Goal: Task Accomplishment & Management: Manage account settings

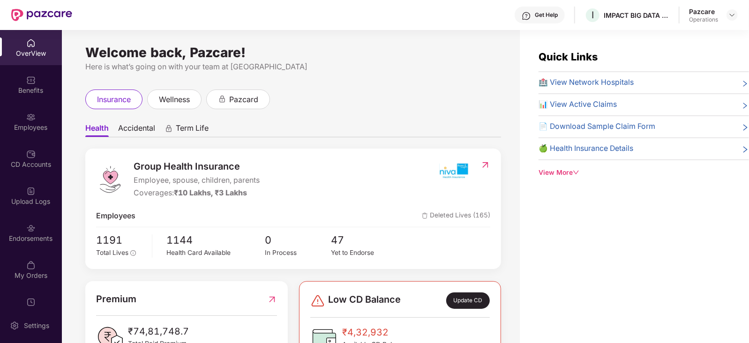
click at [599, 14] on header "Get Help I IMPACT BIG DATA ANALYSIS PRIVATE LIMITED Pazcare Operations" at bounding box center [374, 15] width 749 height 30
click at [599, 9] on div at bounding box center [732, 14] width 11 height 11
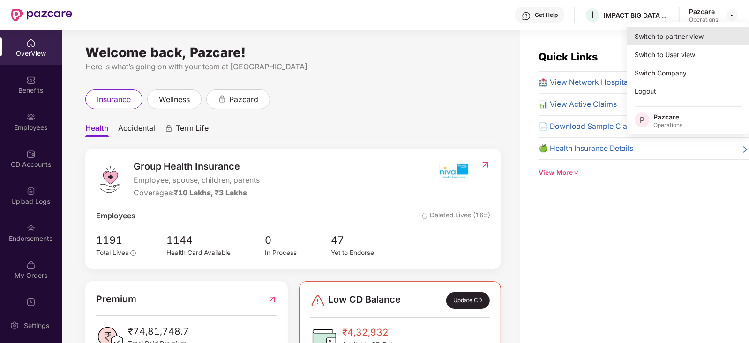
click at [599, 33] on div "Switch to partner view" at bounding box center [689, 36] width 122 height 18
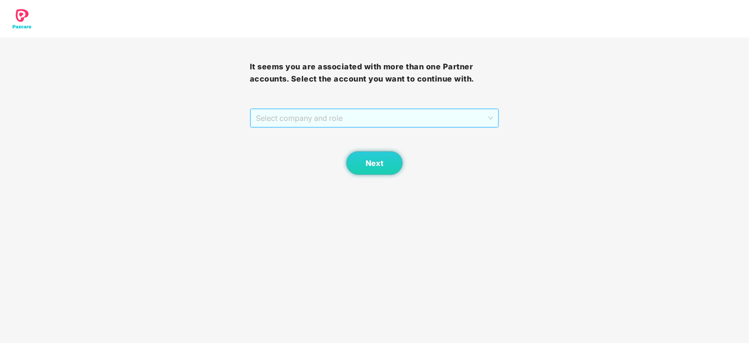
click at [345, 118] on span "Select company and role" at bounding box center [375, 118] width 238 height 18
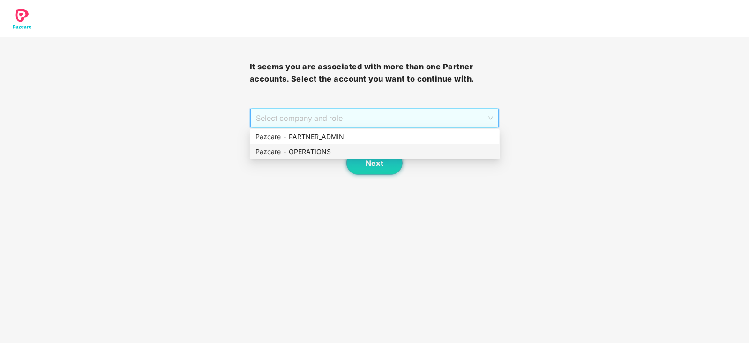
click at [315, 155] on div "Pazcare - OPERATIONS" at bounding box center [375, 152] width 239 height 10
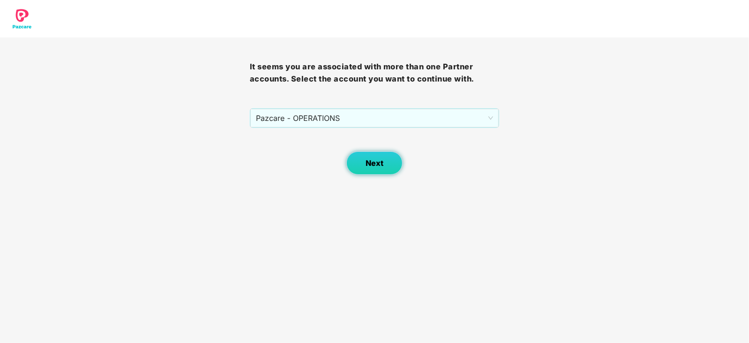
click at [359, 165] on button "Next" at bounding box center [375, 162] width 56 height 23
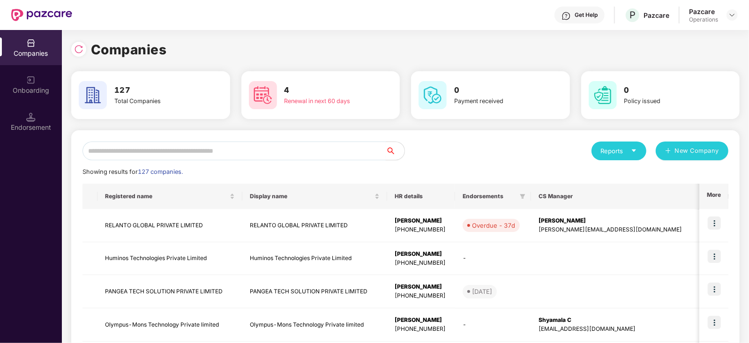
click at [297, 151] on input "text" at bounding box center [234, 151] width 303 height 19
paste input "**********"
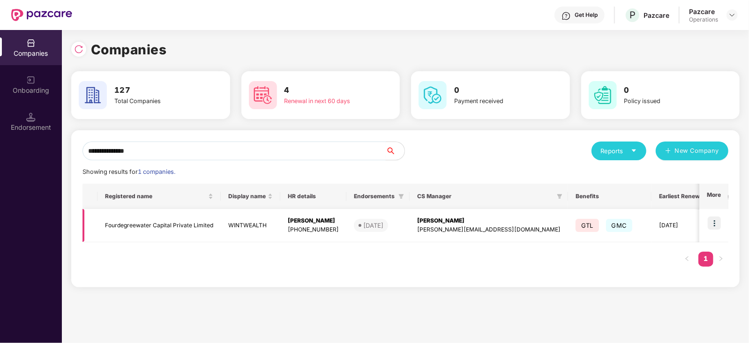
type input "**********"
click at [599, 221] on img at bounding box center [714, 223] width 13 height 13
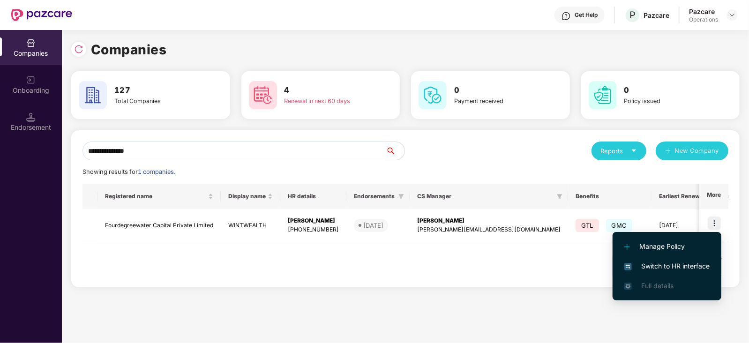
click at [599, 258] on span "Switch to HR interface" at bounding box center [667, 266] width 85 height 10
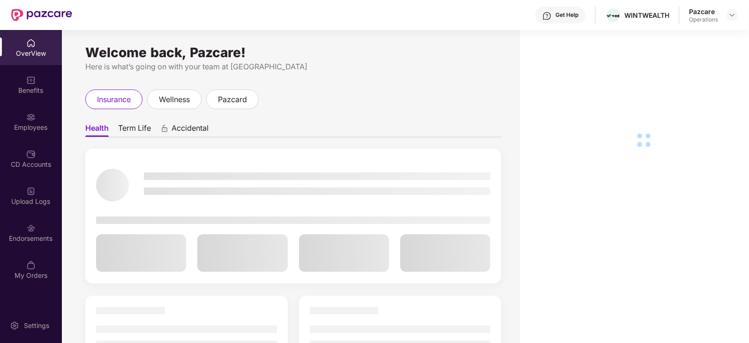
click at [30, 127] on div "Employees" at bounding box center [31, 127] width 62 height 9
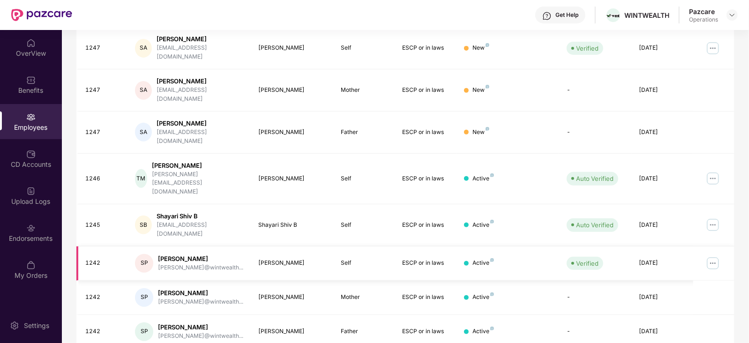
scroll to position [232, 0]
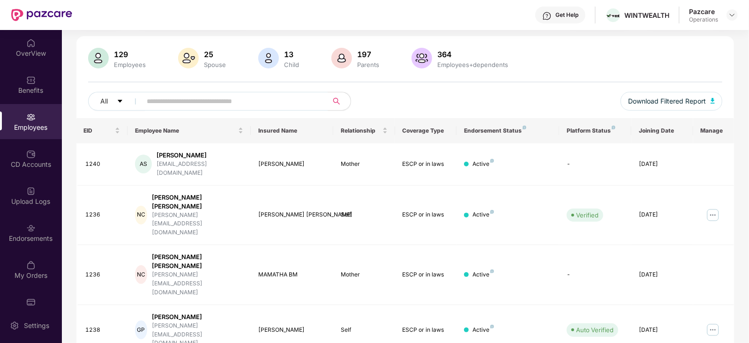
scroll to position [0, 0]
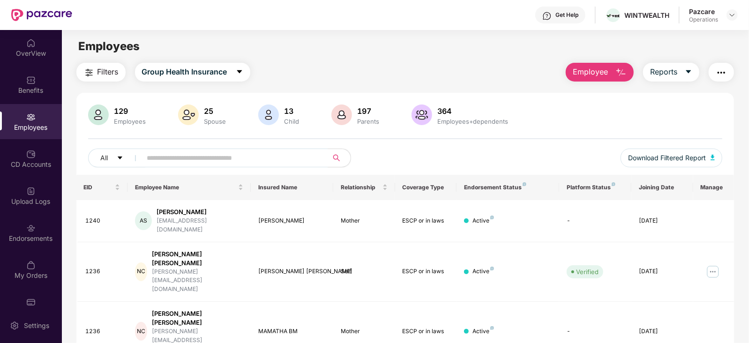
click at [599, 17] on header "Get Help WINTWEALTH Pazcare Operations" at bounding box center [374, 15] width 749 height 30
click at [599, 20] on div at bounding box center [732, 14] width 11 height 11
click at [599, 15] on img at bounding box center [733, 15] width 8 height 8
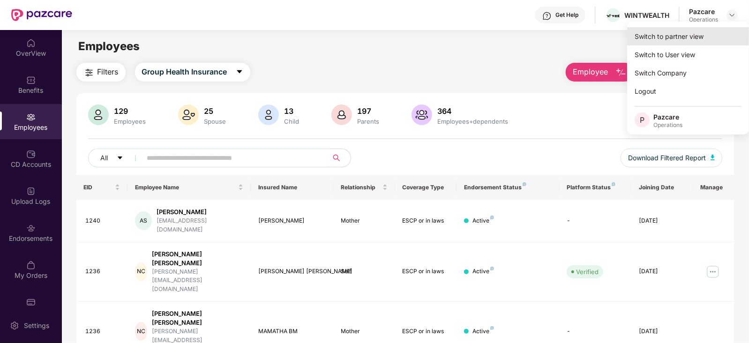
click at [599, 41] on div "Switch to partner view" at bounding box center [689, 36] width 122 height 18
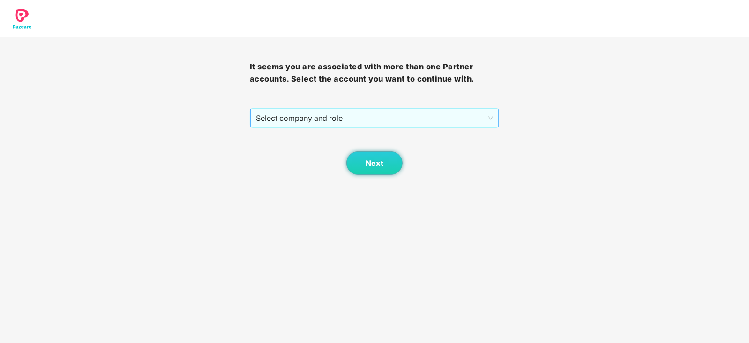
click at [385, 116] on span "Select company and role" at bounding box center [375, 118] width 238 height 18
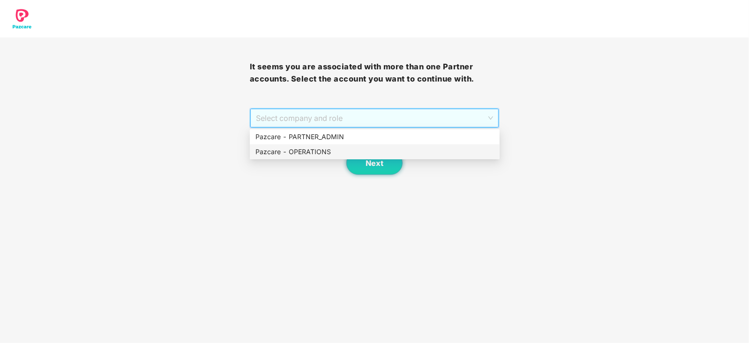
click at [317, 153] on div "Pazcare - OPERATIONS" at bounding box center [375, 152] width 239 height 10
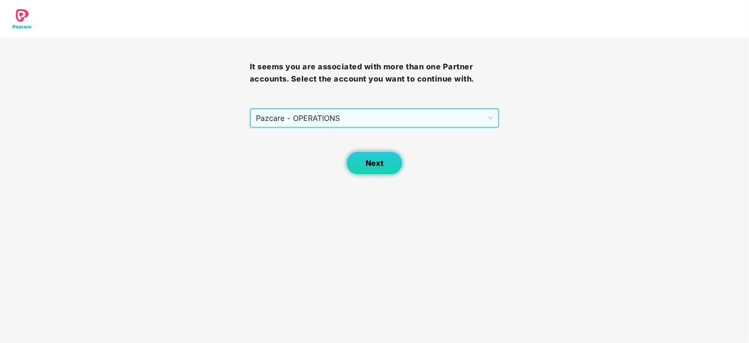
click at [369, 169] on button "Next" at bounding box center [375, 162] width 56 height 23
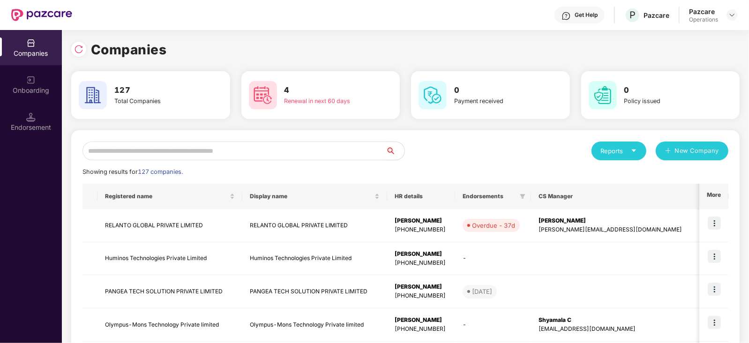
click at [249, 150] on input "text" at bounding box center [234, 151] width 303 height 19
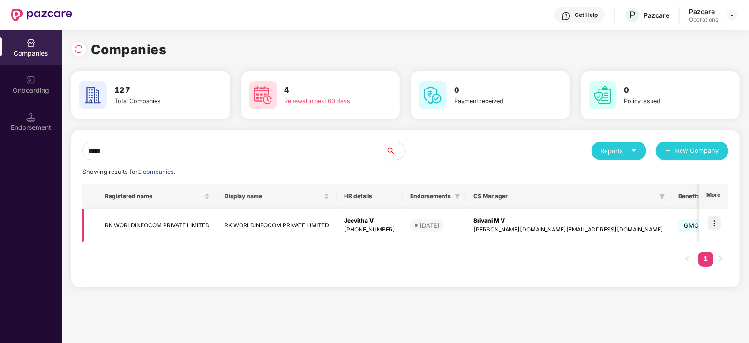
type input "*****"
click at [599, 216] on td at bounding box center [714, 225] width 29 height 33
click at [599, 221] on img at bounding box center [714, 223] width 13 height 13
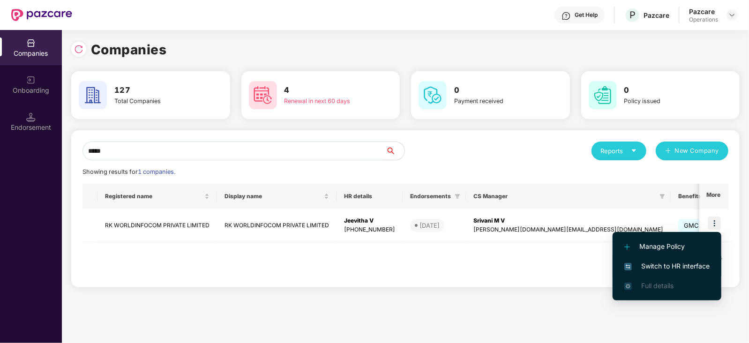
click at [599, 258] on span "Switch to HR interface" at bounding box center [667, 266] width 85 height 10
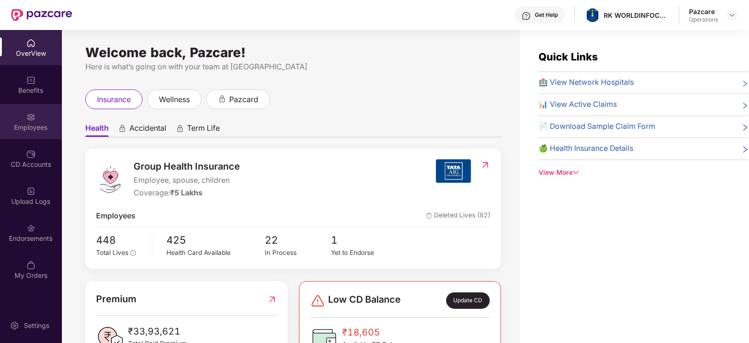
click at [31, 124] on div "Employees" at bounding box center [31, 127] width 62 height 9
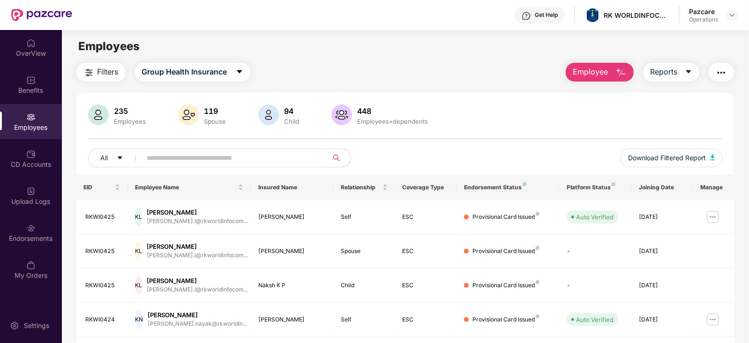
click at [599, 69] on img "button" at bounding box center [721, 72] width 11 height 11
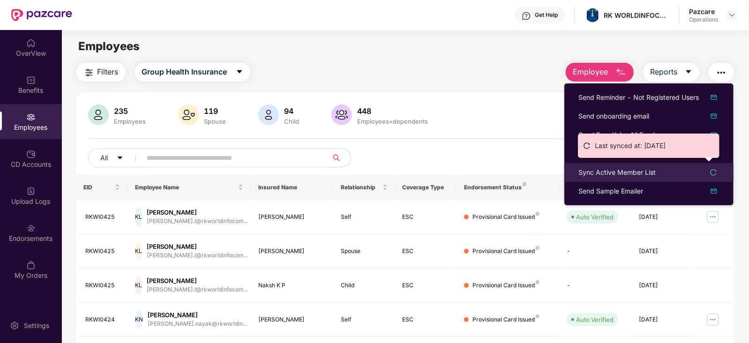
click at [599, 172] on div "Sync Active Member List" at bounding box center [617, 172] width 77 height 10
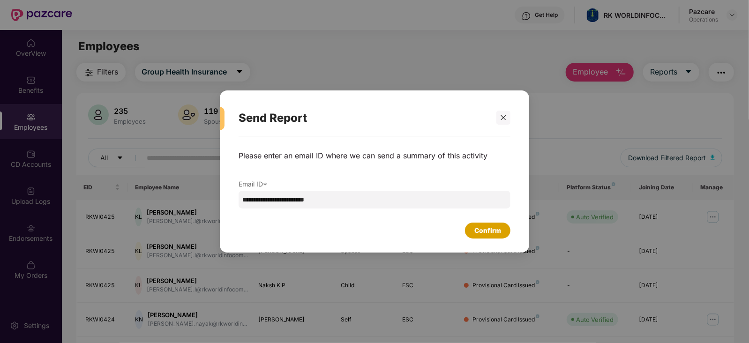
click at [496, 233] on div "Confirm" at bounding box center [488, 231] width 27 height 10
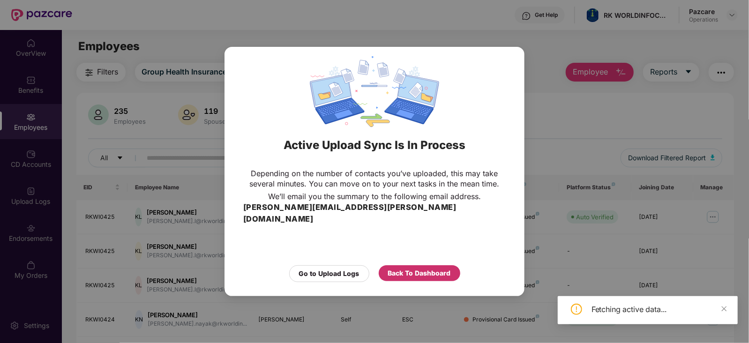
click at [428, 258] on div "Back To Dashboard" at bounding box center [419, 273] width 63 height 10
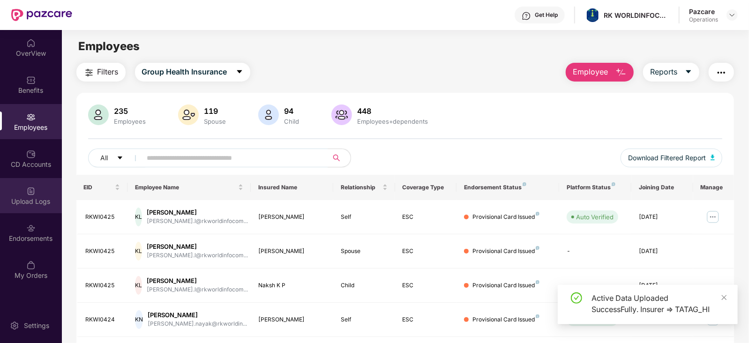
click at [30, 197] on div "Upload Logs" at bounding box center [31, 201] width 62 height 9
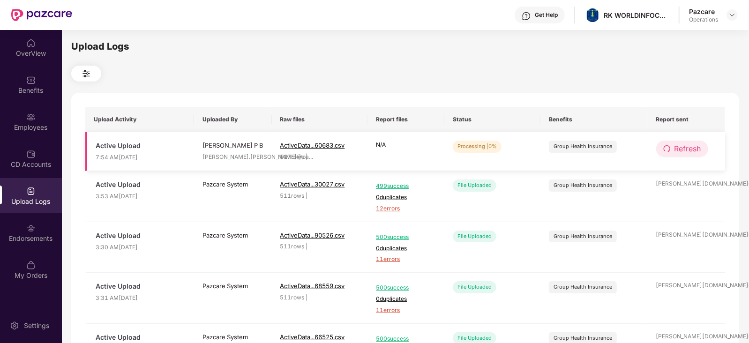
click at [599, 151] on span "Refresh" at bounding box center [688, 149] width 27 height 12
click at [599, 9] on div at bounding box center [732, 14] width 11 height 11
click at [599, 12] on img at bounding box center [733, 15] width 8 height 8
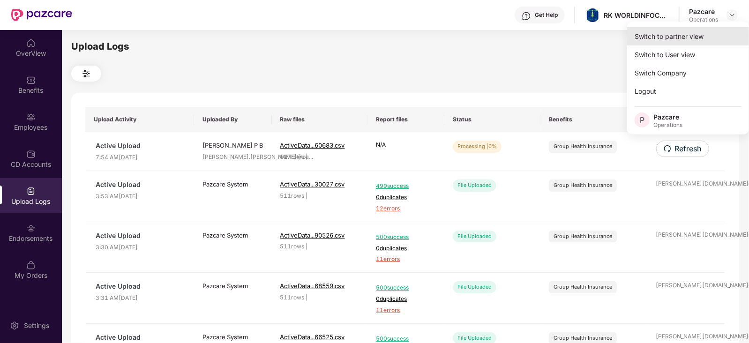
click at [599, 36] on div "Switch to partner view" at bounding box center [689, 36] width 122 height 18
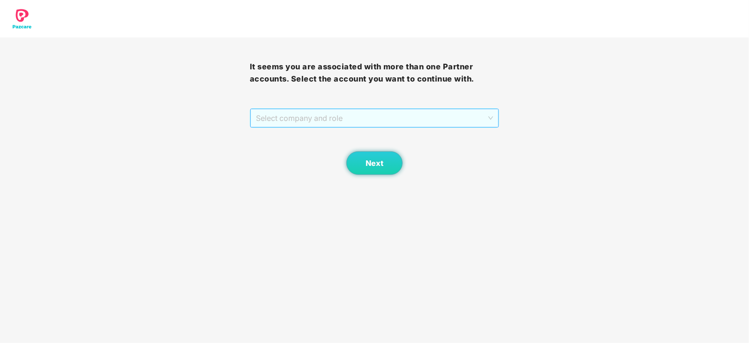
click at [377, 115] on span "Select company and role" at bounding box center [375, 118] width 238 height 18
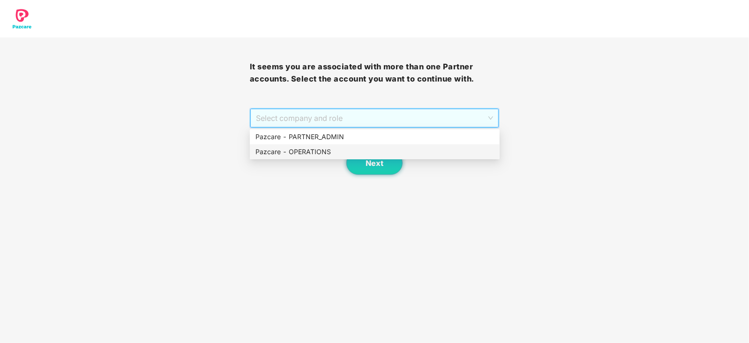
click at [321, 148] on div "Pazcare - OPERATIONS" at bounding box center [375, 152] width 239 height 10
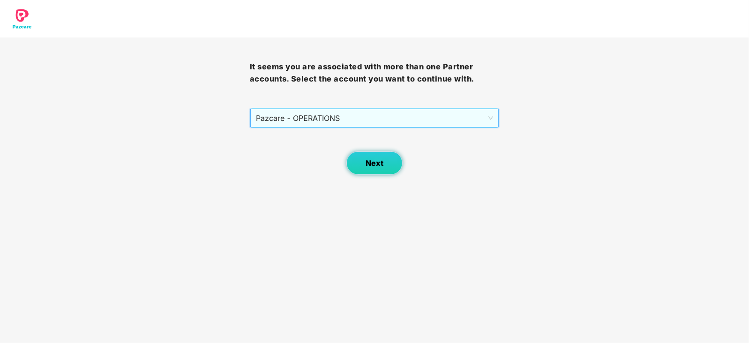
click at [376, 155] on button "Next" at bounding box center [375, 162] width 56 height 23
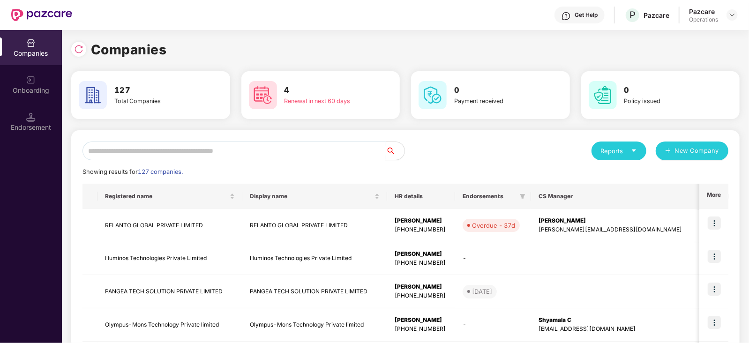
click at [295, 147] on input "text" at bounding box center [234, 151] width 303 height 19
paste input "**********"
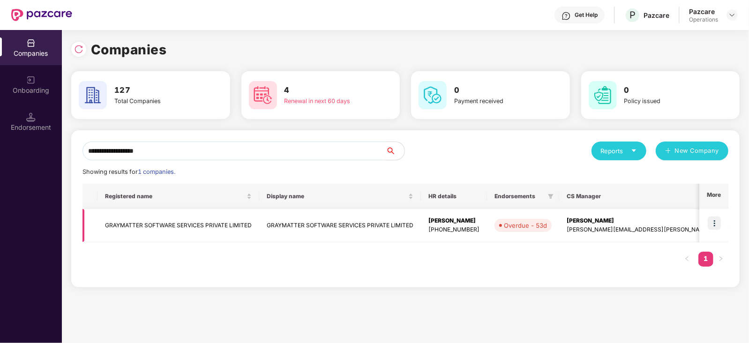
type input "**********"
click at [599, 222] on img at bounding box center [714, 223] width 13 height 13
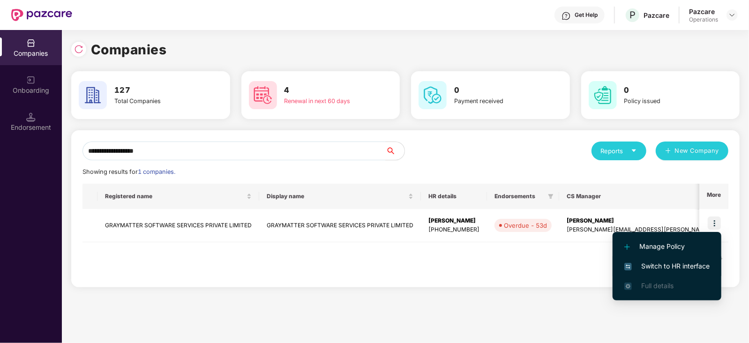
click at [599, 258] on span "Switch to HR interface" at bounding box center [667, 266] width 85 height 10
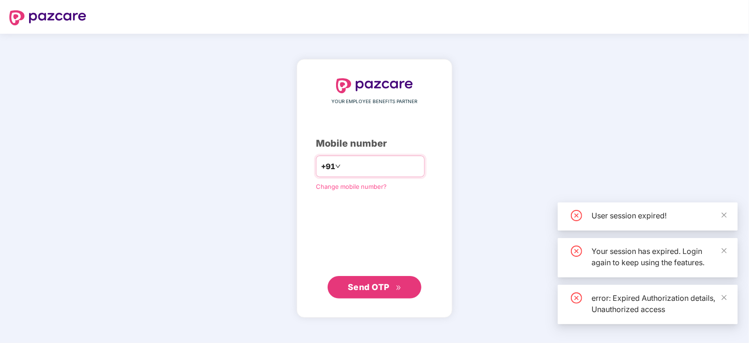
click at [370, 159] on input "number" at bounding box center [381, 166] width 77 height 15
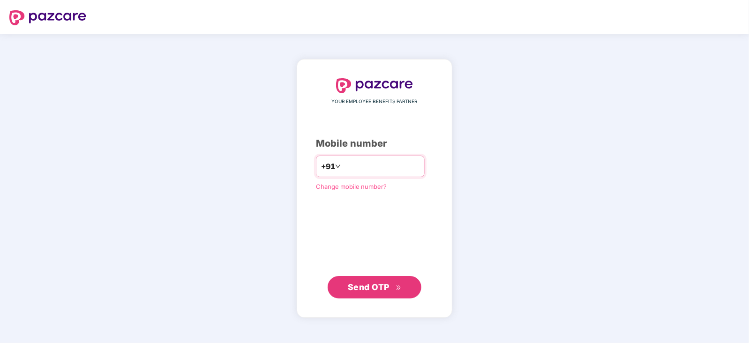
click at [361, 167] on input "number" at bounding box center [381, 166] width 77 height 15
type input "**********"
click at [373, 286] on span "Send OTP" at bounding box center [369, 287] width 42 height 10
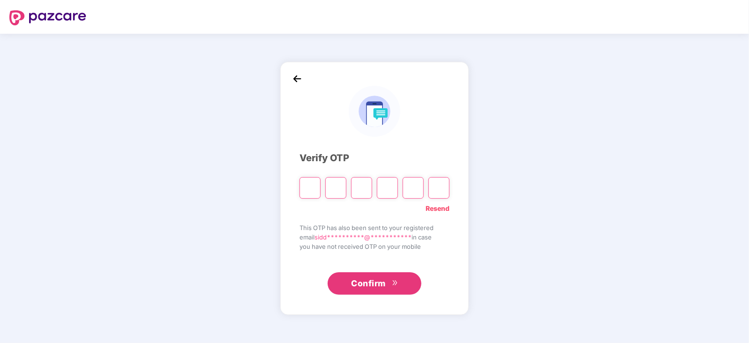
paste input "*"
type input "*"
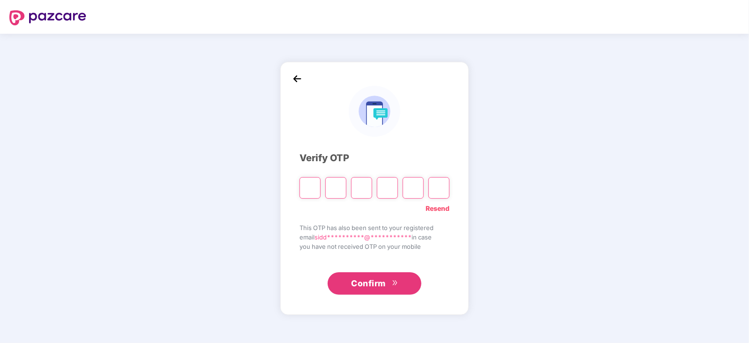
type input "*"
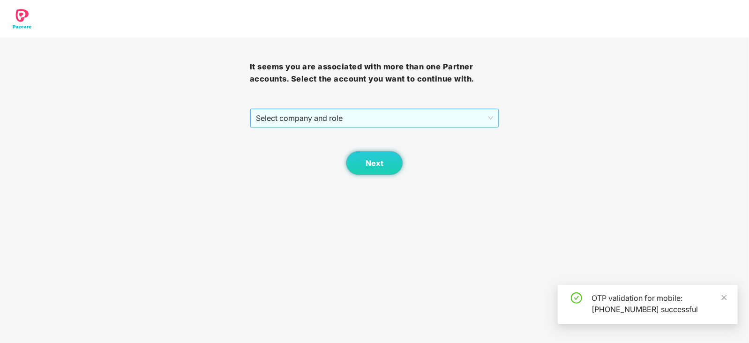
click at [323, 121] on span "Select company and role" at bounding box center [375, 118] width 238 height 18
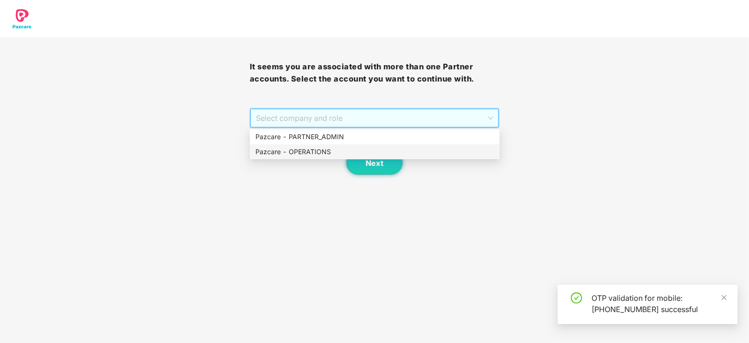
click at [323, 150] on div "Pazcare - OPERATIONS" at bounding box center [375, 152] width 239 height 10
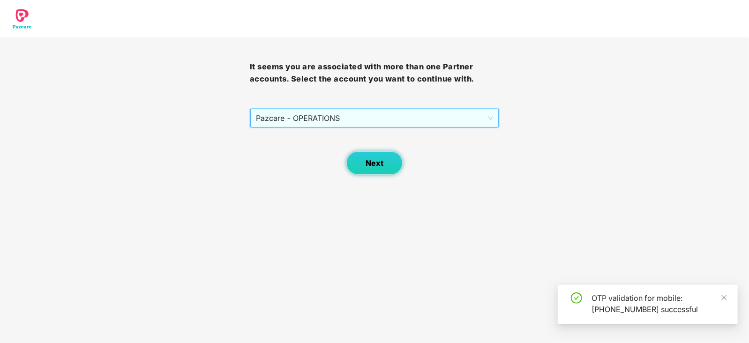
click at [371, 174] on button "Next" at bounding box center [375, 162] width 56 height 23
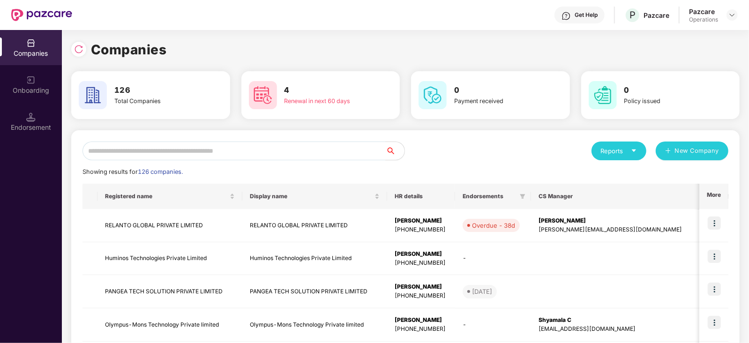
click at [250, 156] on input "text" at bounding box center [234, 151] width 303 height 19
paste input "*********"
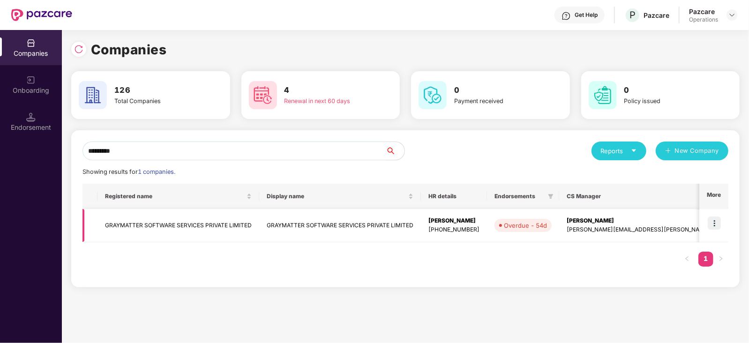
type input "*********"
click at [717, 223] on img at bounding box center [714, 223] width 13 height 13
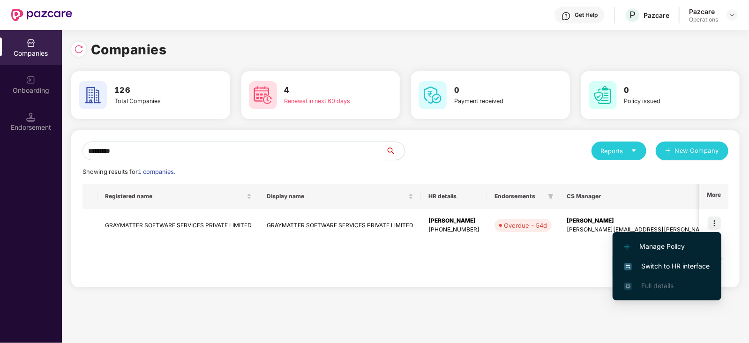
click at [682, 266] on span "Switch to HR interface" at bounding box center [667, 266] width 85 height 10
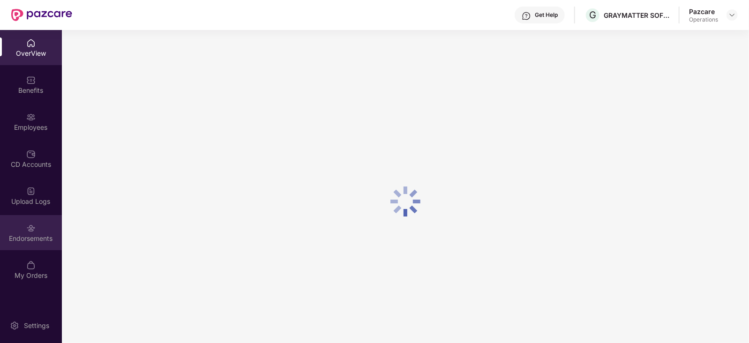
click at [36, 243] on div "Endorsements" at bounding box center [31, 232] width 62 height 35
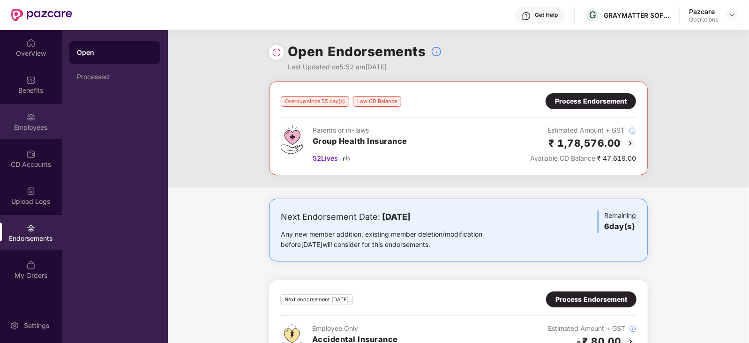
click at [51, 125] on div "Employees" at bounding box center [31, 127] width 62 height 9
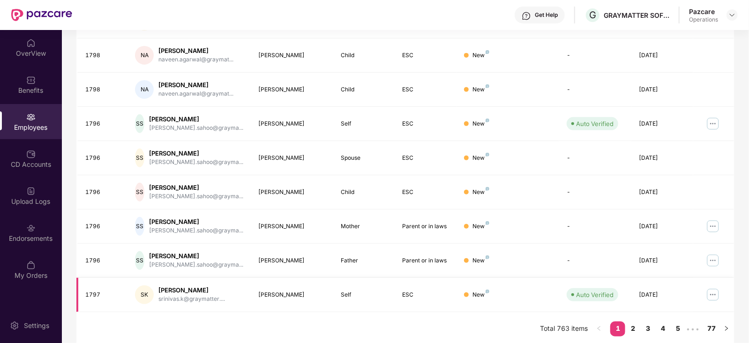
scroll to position [232, 0]
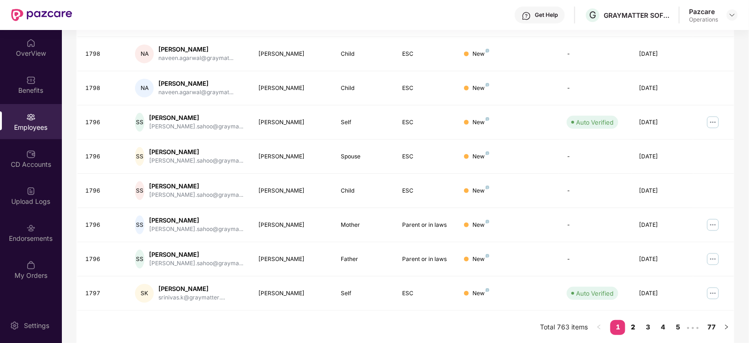
click at [629, 327] on link "2" at bounding box center [633, 327] width 15 height 14
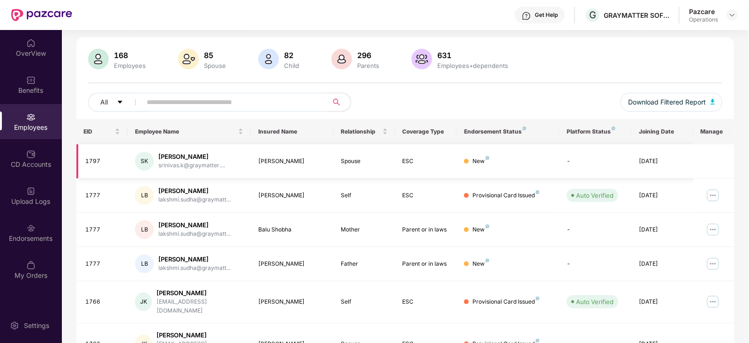
scroll to position [0, 0]
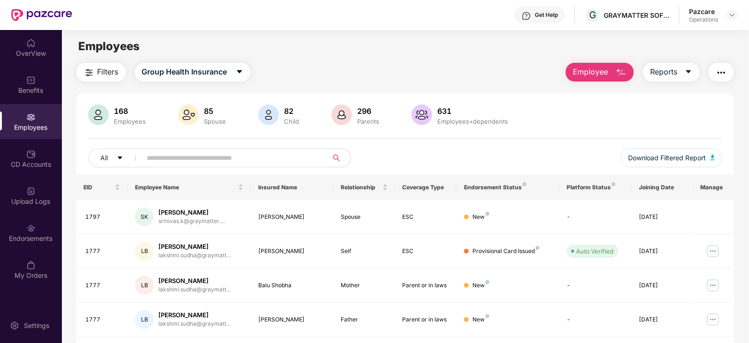
click at [717, 73] on img "button" at bounding box center [721, 72] width 11 height 11
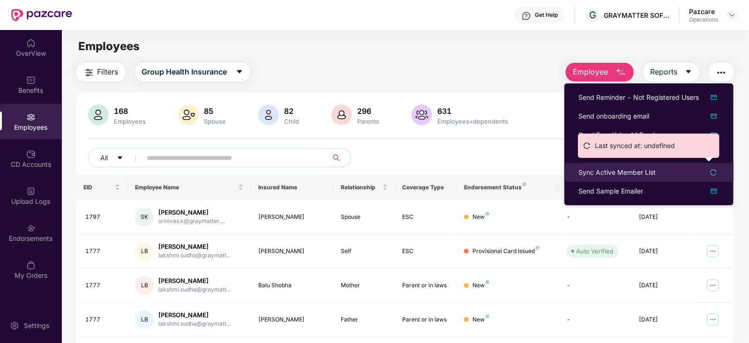
click at [621, 173] on div "Sync Active Member List" at bounding box center [617, 172] width 77 height 10
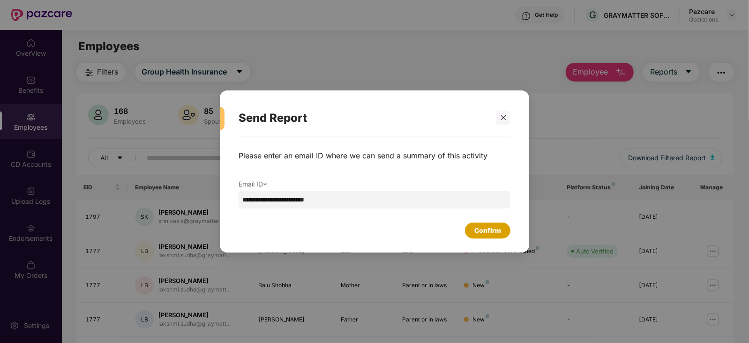
click at [492, 228] on div "Confirm" at bounding box center [488, 231] width 27 height 10
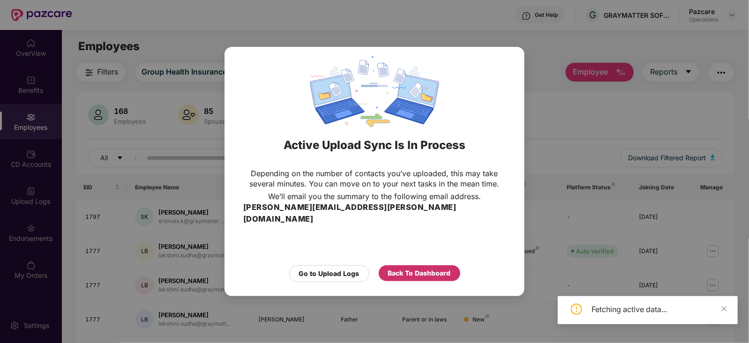
click at [438, 271] on div "Back To Dashboard" at bounding box center [419, 273] width 63 height 10
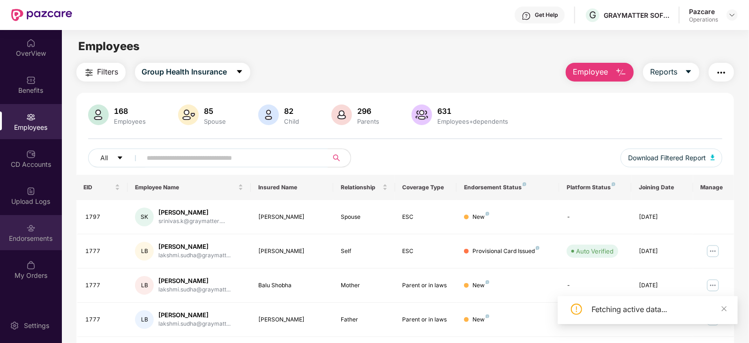
click at [34, 243] on div "Endorsements" at bounding box center [31, 232] width 62 height 35
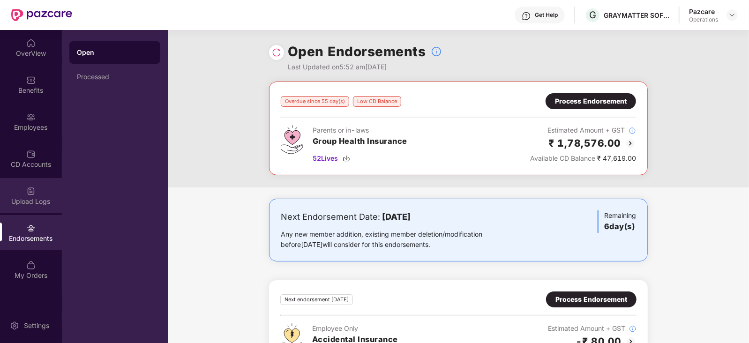
click at [30, 188] on img at bounding box center [30, 191] width 9 height 9
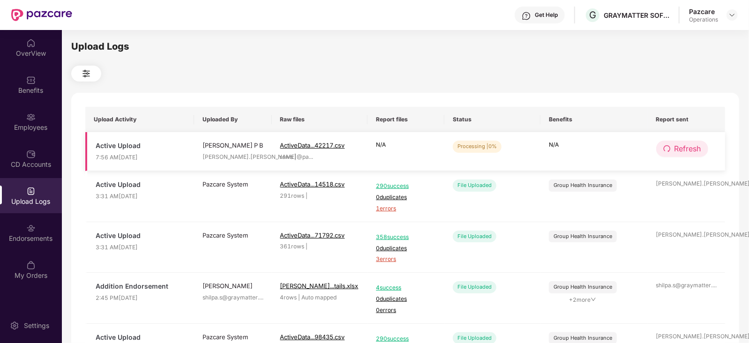
click at [673, 153] on button "Refresh" at bounding box center [683, 149] width 52 height 16
click at [673, 153] on button "Refresh" at bounding box center [683, 149] width 53 height 16
click at [688, 142] on td "Refresh" at bounding box center [687, 151] width 78 height 39
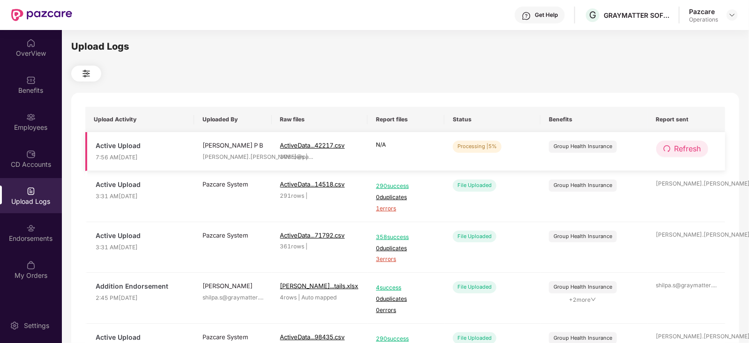
click at [688, 143] on span "Refresh" at bounding box center [688, 149] width 27 height 12
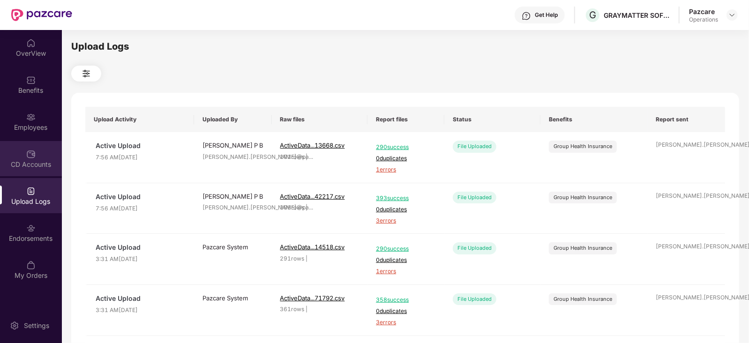
click at [18, 142] on div "CD Accounts" at bounding box center [31, 158] width 62 height 35
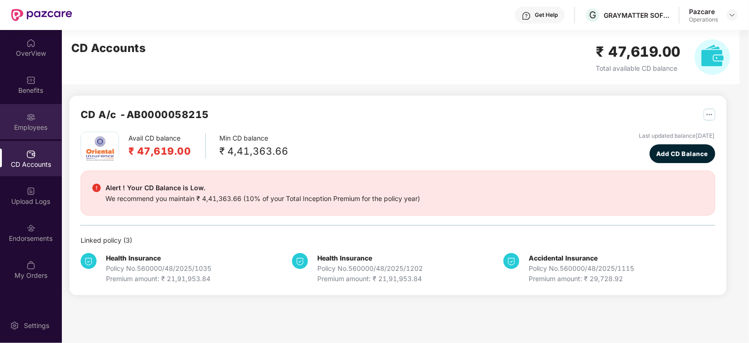
click at [18, 133] on div "Employees" at bounding box center [31, 121] width 62 height 35
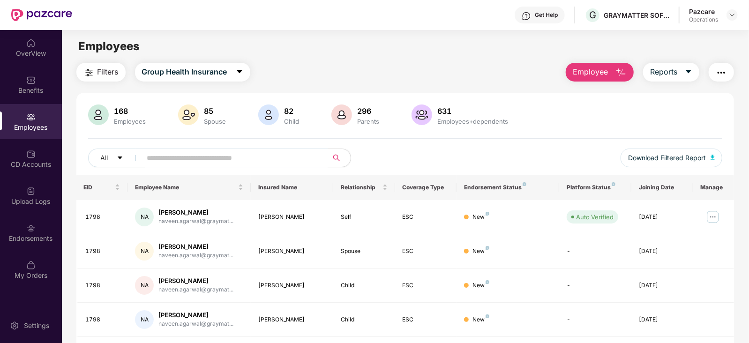
click at [739, 13] on header "Get Help G GRAYMATTER SOFTWARE SERVICES PRIVATE LIMITED Pazcare Operations" at bounding box center [374, 15] width 749 height 30
click at [734, 15] on img at bounding box center [733, 15] width 8 height 8
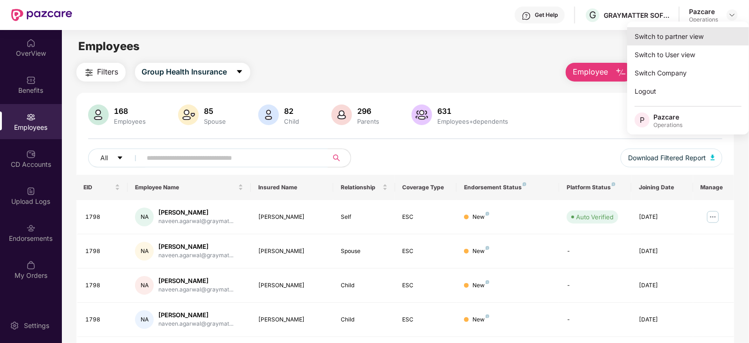
click at [699, 29] on div "Switch to partner view" at bounding box center [689, 36] width 122 height 18
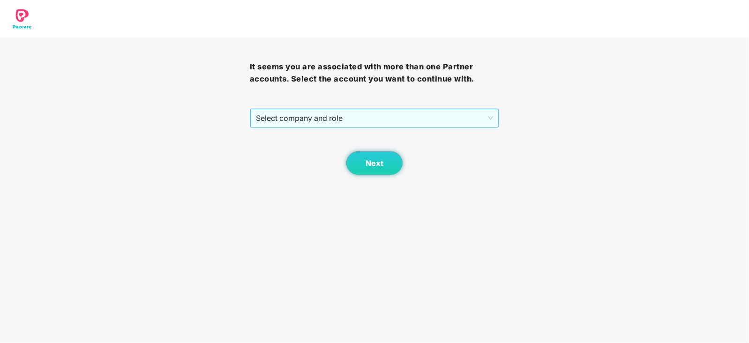
click at [357, 114] on span "Select company and role" at bounding box center [375, 118] width 238 height 18
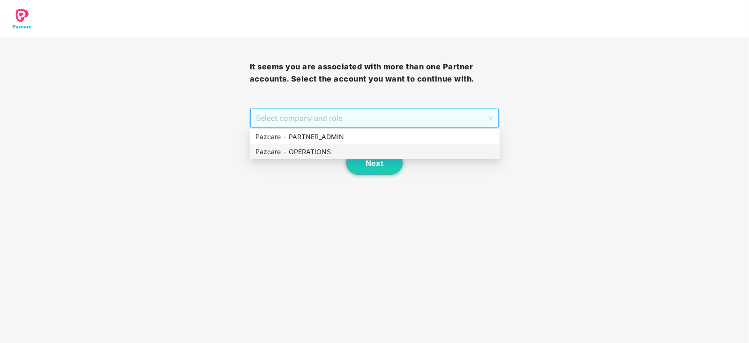
click at [302, 156] on div "Pazcare - OPERATIONS" at bounding box center [375, 152] width 239 height 10
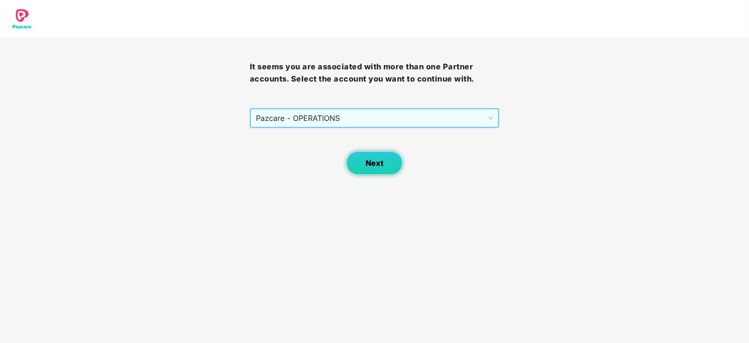
click at [378, 168] on button "Next" at bounding box center [375, 162] width 56 height 23
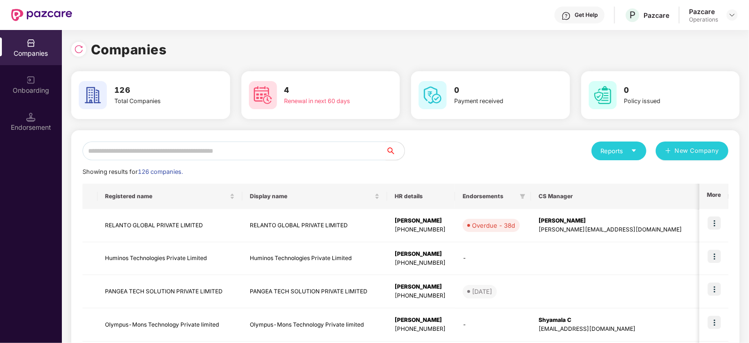
click at [258, 154] on input "text" at bounding box center [234, 151] width 303 height 19
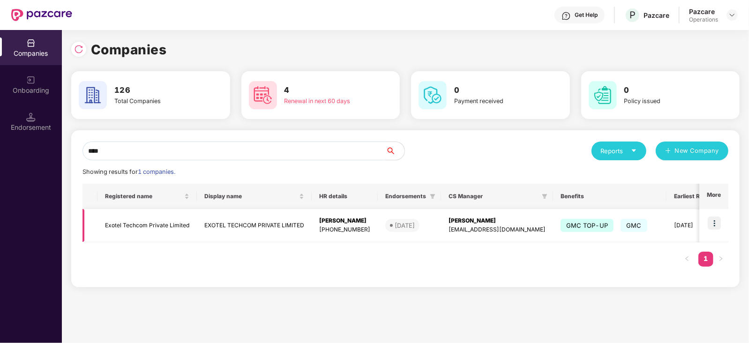
type input "****"
click at [133, 231] on td "Exotel Techcom Private Limited" at bounding box center [147, 225] width 99 height 33
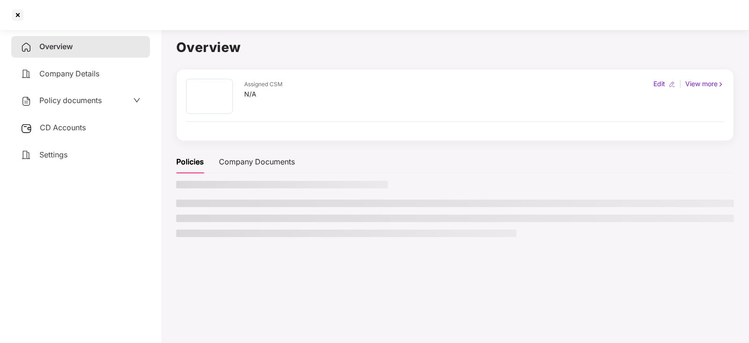
click at [62, 124] on span "CD Accounts" at bounding box center [63, 127] width 46 height 9
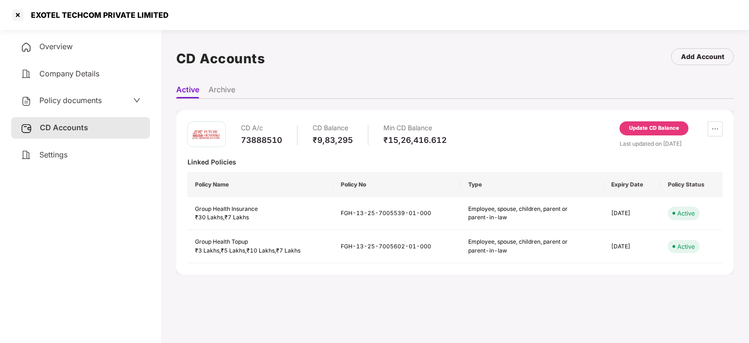
click at [658, 125] on div "Update CD Balance" at bounding box center [654, 128] width 50 height 8
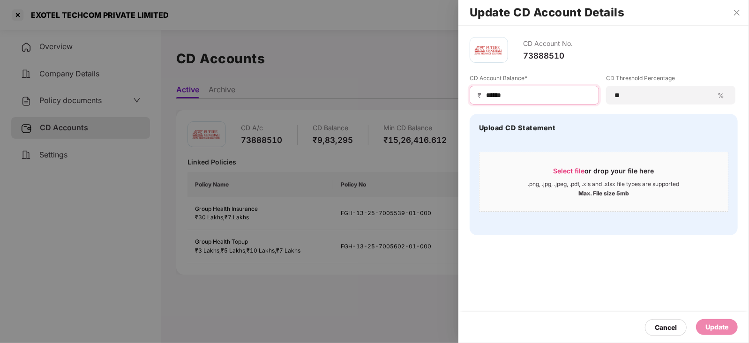
drag, startPoint x: 511, startPoint y: 92, endPoint x: 474, endPoint y: 90, distance: 37.6
click at [474, 90] on div "₹ ******" at bounding box center [534, 95] width 129 height 19
paste input
type input "******"
click at [721, 332] on div "Update" at bounding box center [717, 327] width 23 height 10
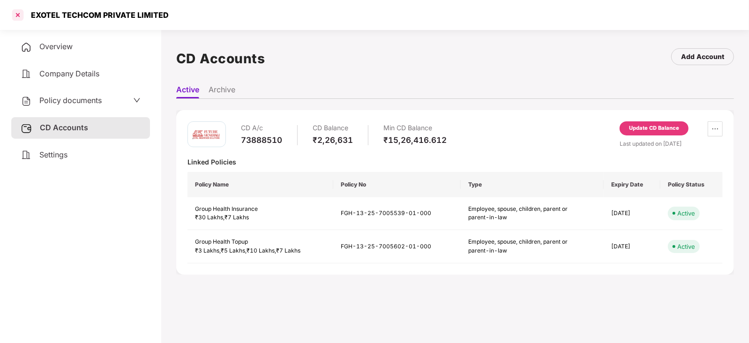
click at [17, 18] on div at bounding box center [17, 15] width 15 height 15
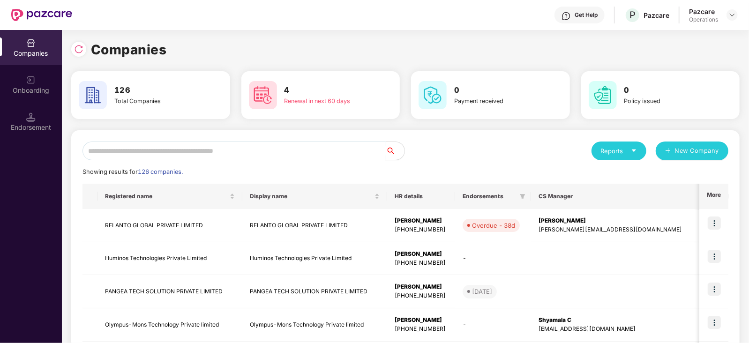
click at [180, 146] on input "text" at bounding box center [234, 151] width 303 height 19
paste input "**********"
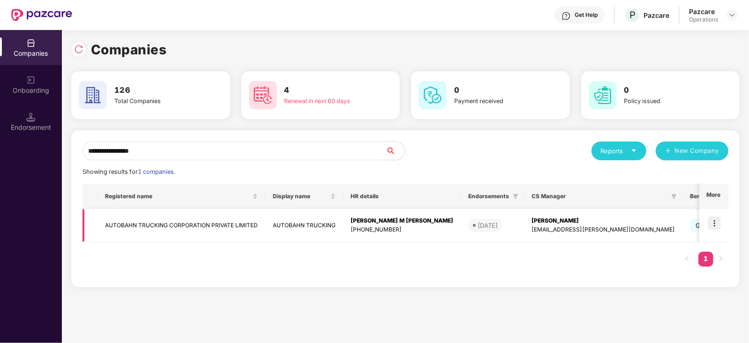
type input "**********"
click at [169, 223] on td "AUTOBAHN TRUCKING CORPORATION PRIVATE LIMITED" at bounding box center [182, 225] width 168 height 33
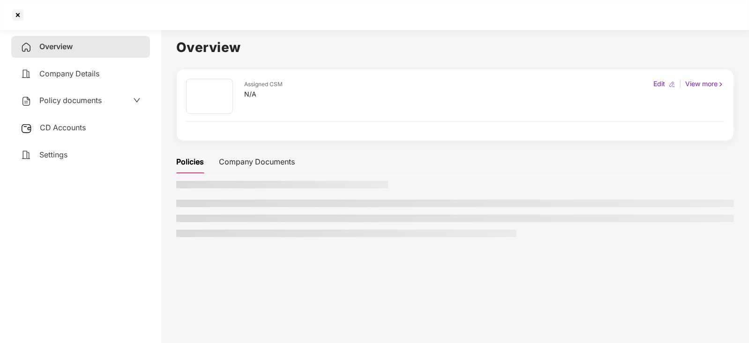
click at [77, 106] on div "Policy documents" at bounding box center [61, 101] width 81 height 12
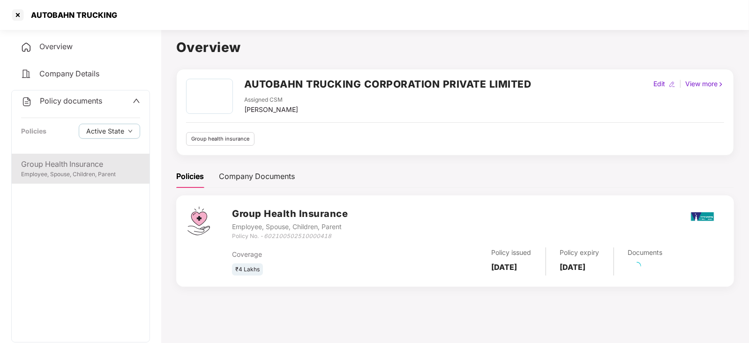
drag, startPoint x: 68, startPoint y: 170, endPoint x: 59, endPoint y: 173, distance: 9.2
click at [67, 172] on div "Employee, Spouse, Children, Parent" at bounding box center [80, 174] width 119 height 9
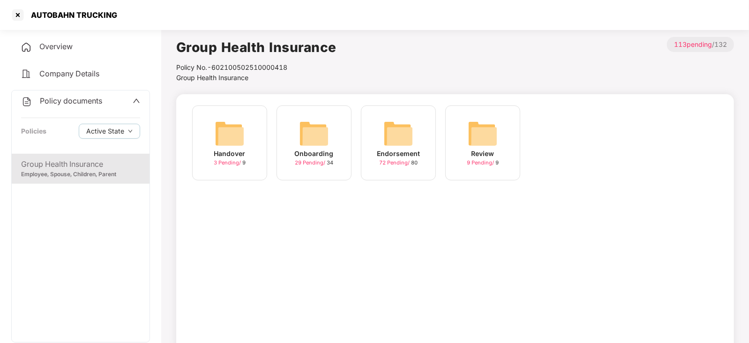
click at [403, 136] on img at bounding box center [399, 134] width 30 height 30
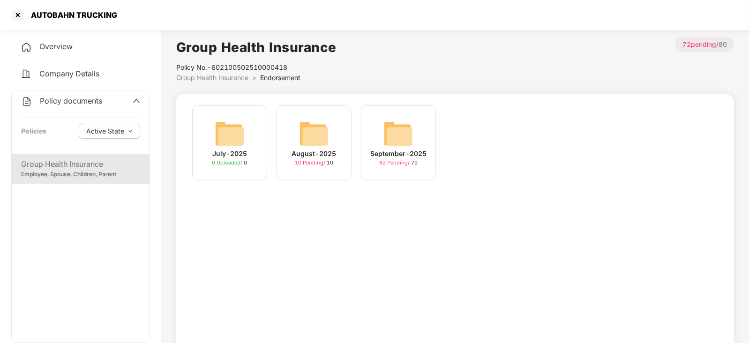
click at [394, 142] on img at bounding box center [399, 134] width 30 height 30
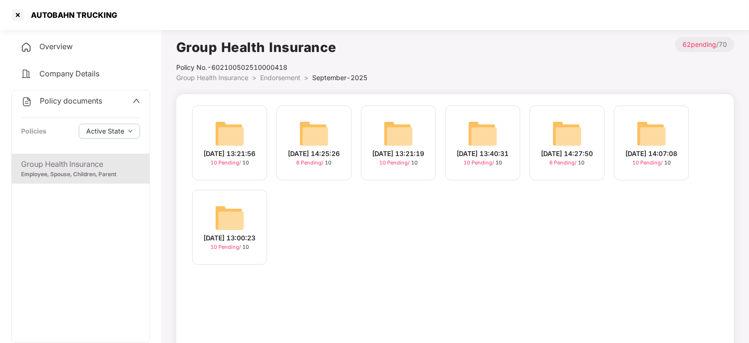
click at [484, 131] on img at bounding box center [483, 134] width 30 height 30
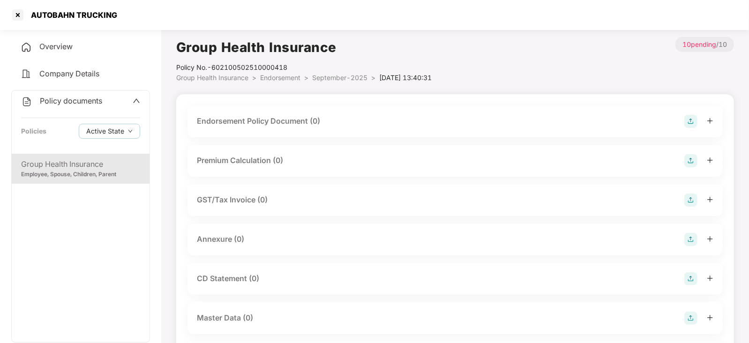
click at [691, 125] on img at bounding box center [691, 121] width 13 height 13
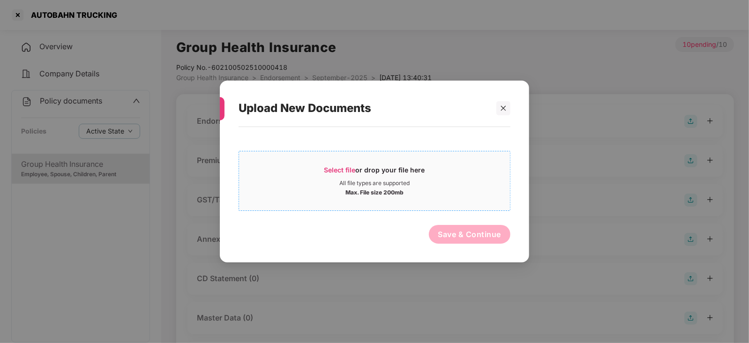
click at [349, 172] on span "Select file" at bounding box center [340, 170] width 31 height 8
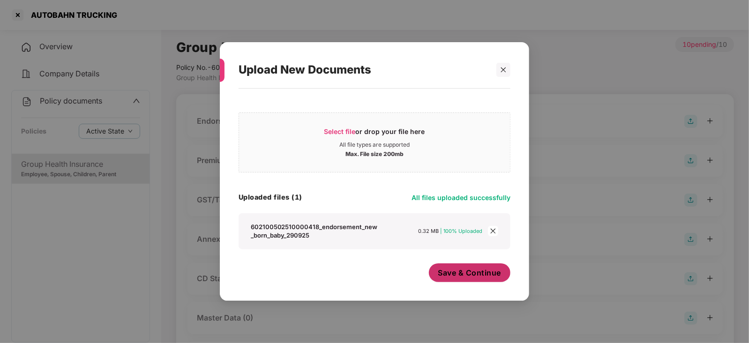
click at [487, 276] on span "Save & Continue" at bounding box center [470, 273] width 63 height 10
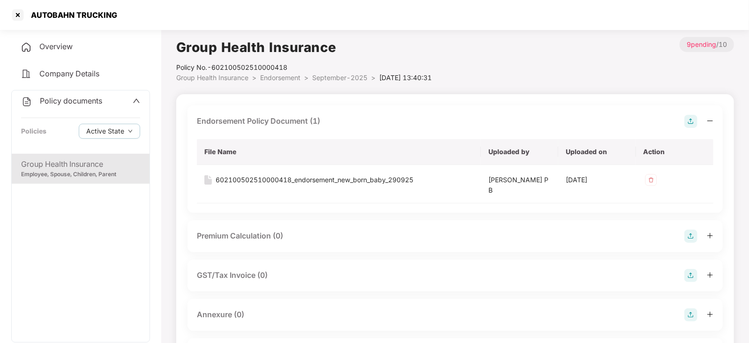
click at [685, 316] on img at bounding box center [691, 315] width 13 height 13
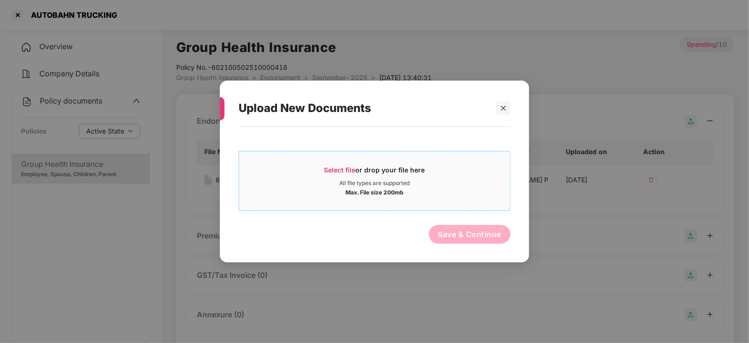
click at [351, 170] on span "Select file" at bounding box center [340, 170] width 31 height 8
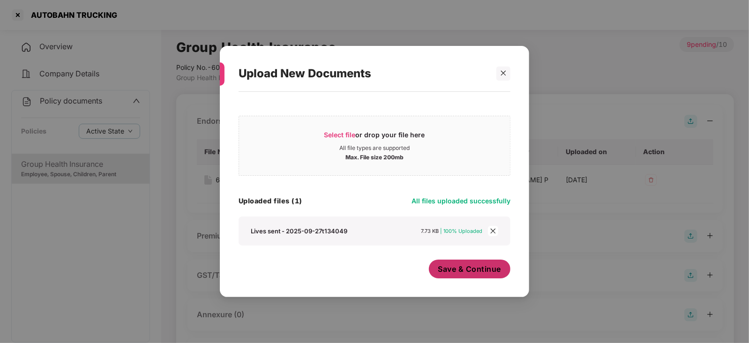
click at [476, 278] on button "Save & Continue" at bounding box center [470, 269] width 82 height 19
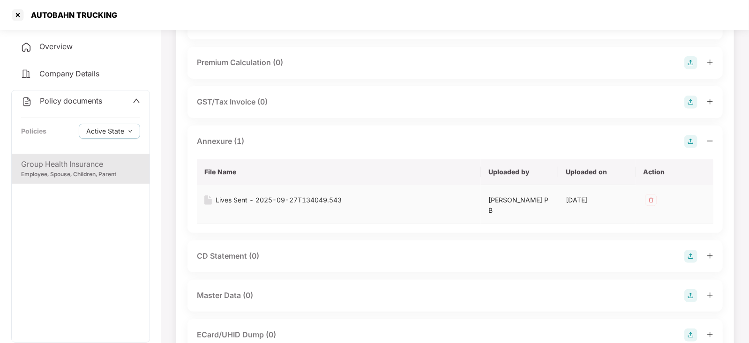
scroll to position [176, 0]
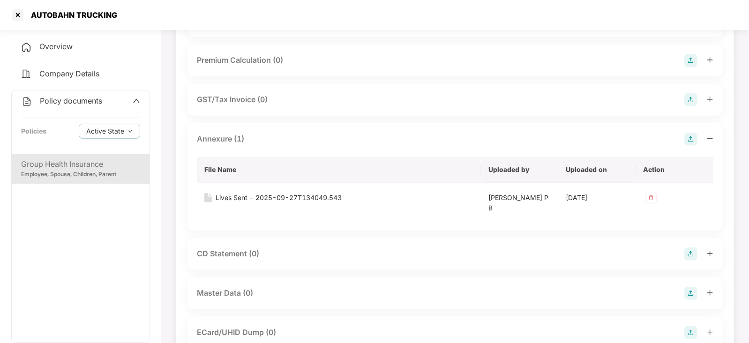
click at [689, 295] on img at bounding box center [691, 293] width 13 height 13
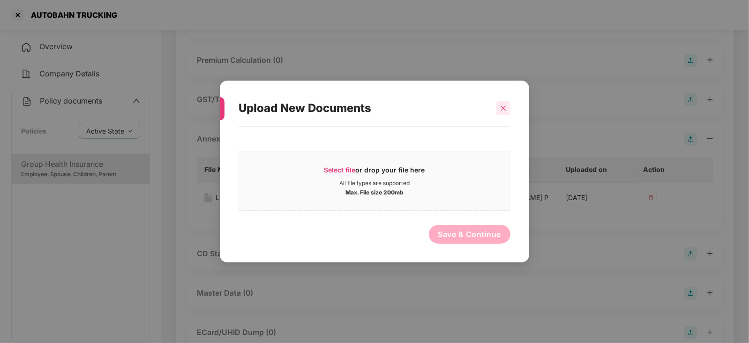
click at [509, 108] on div at bounding box center [504, 108] width 14 height 14
